Goal: Navigation & Orientation: Find specific page/section

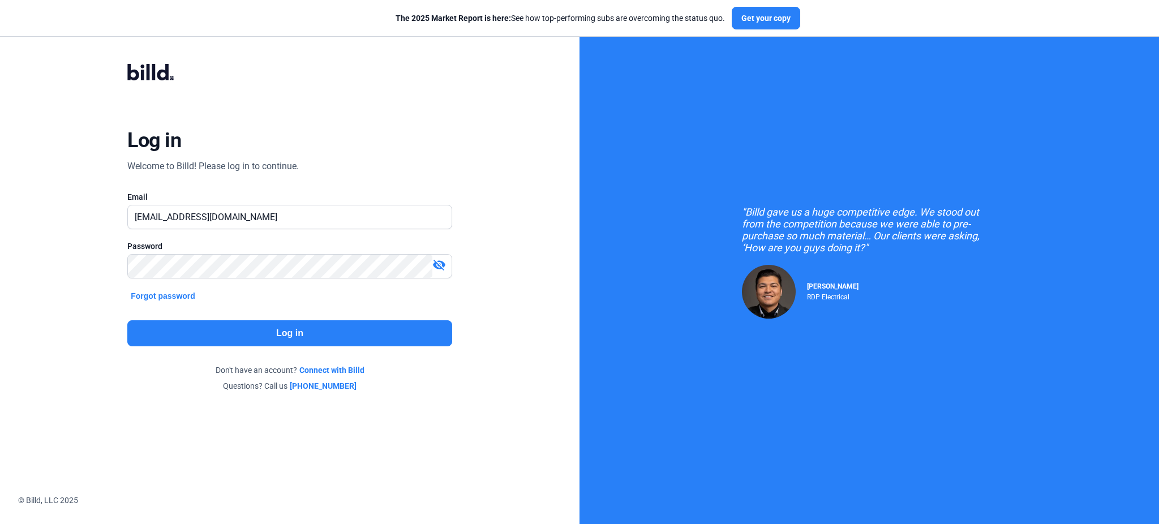
click at [309, 335] on button "Log in" at bounding box center [289, 333] width 324 height 26
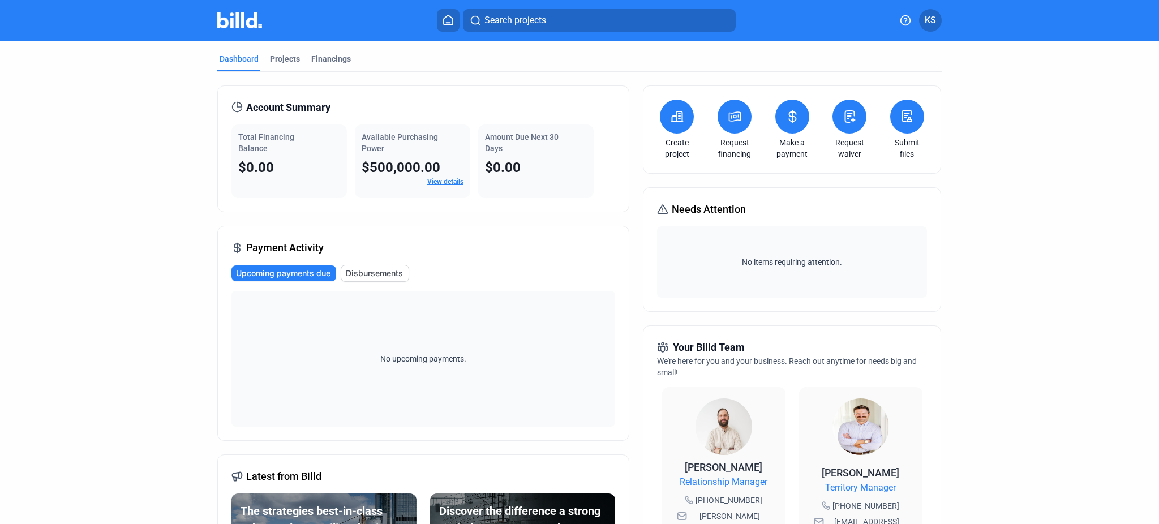
click at [1098, 262] on div "Dashboard Projects Financings Account Summary Total Financing Balance $0.00 Ava…" at bounding box center [579, 427] width 1159 height 772
click at [283, 62] on div "Projects" at bounding box center [285, 58] width 30 height 11
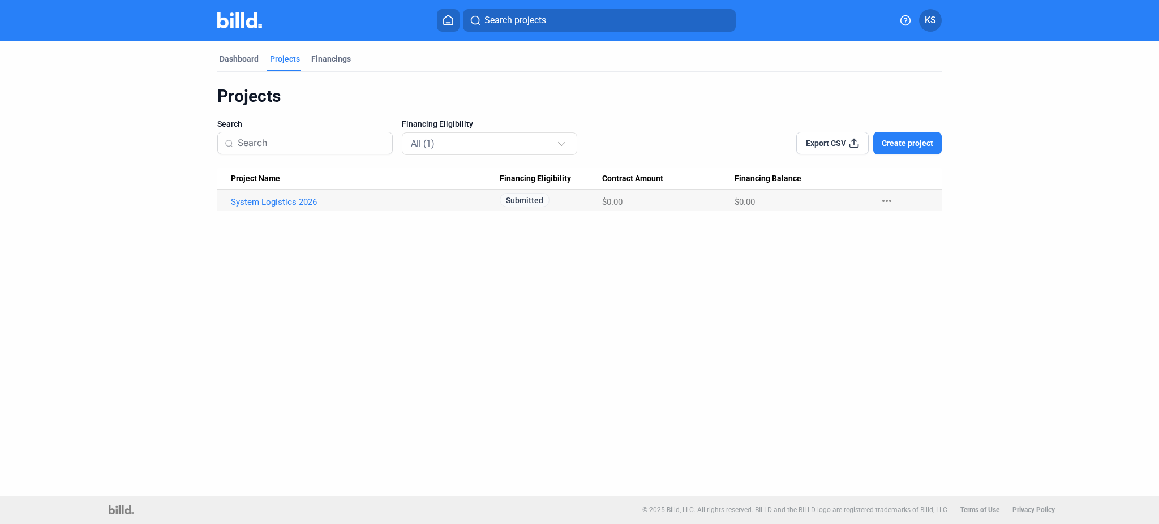
click at [229, 18] on img at bounding box center [239, 20] width 45 height 16
